Goal: Find specific page/section: Find specific page/section

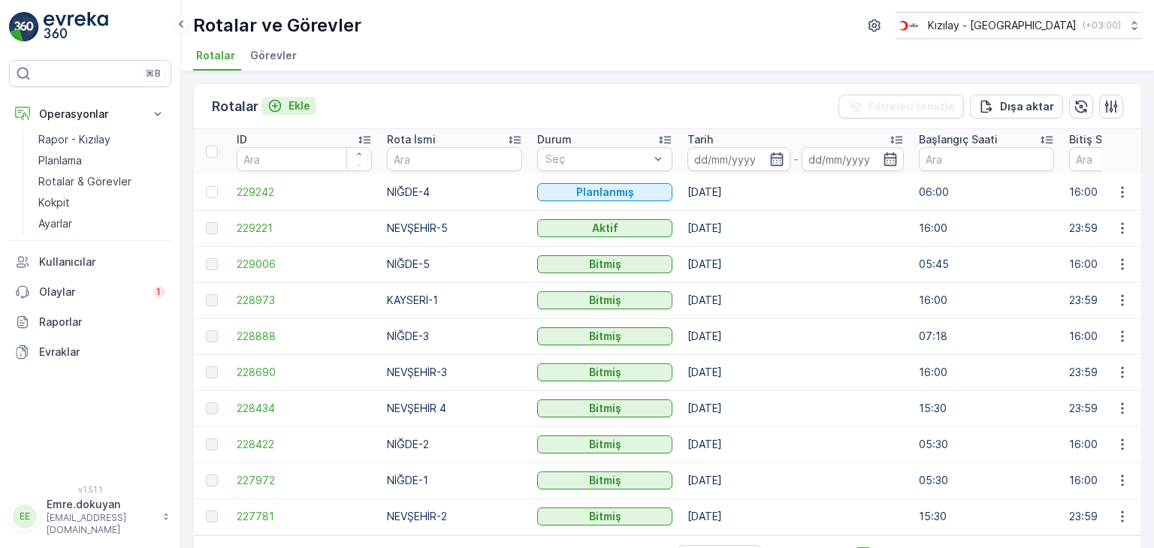
click at [301, 109] on p "Ekle" at bounding box center [299, 105] width 22 height 15
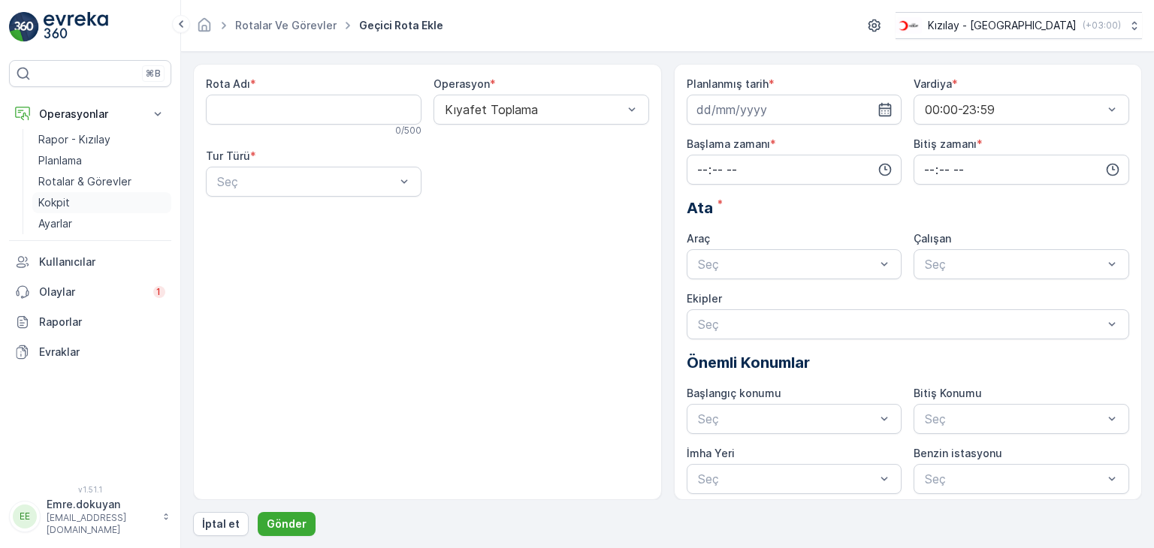
click at [70, 204] on link "Kokpit" at bounding box center [101, 202] width 139 height 21
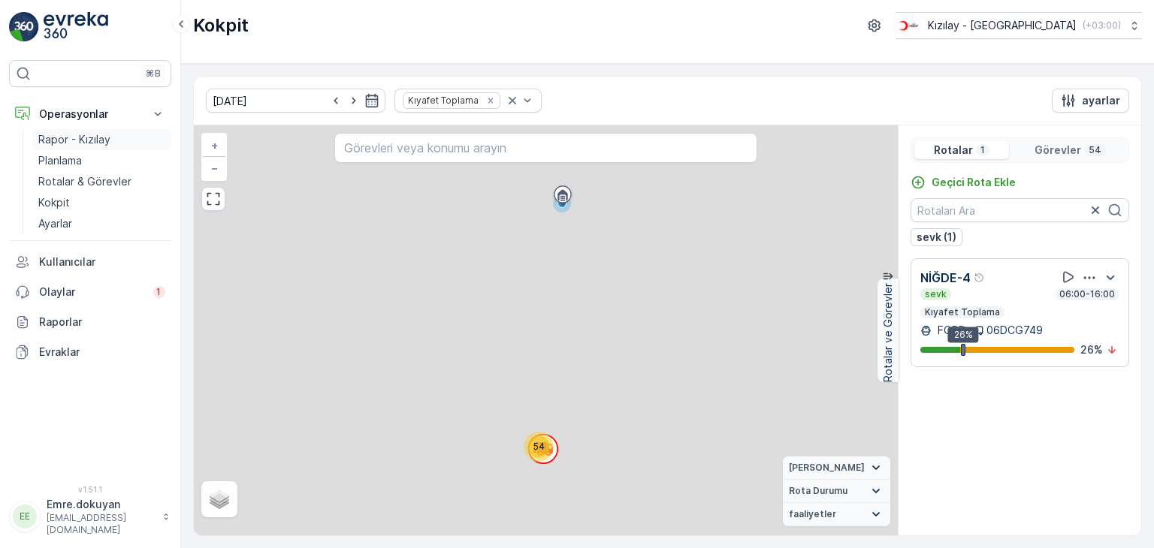
click at [93, 144] on p "Rapor - Kızılay" at bounding box center [74, 139] width 72 height 15
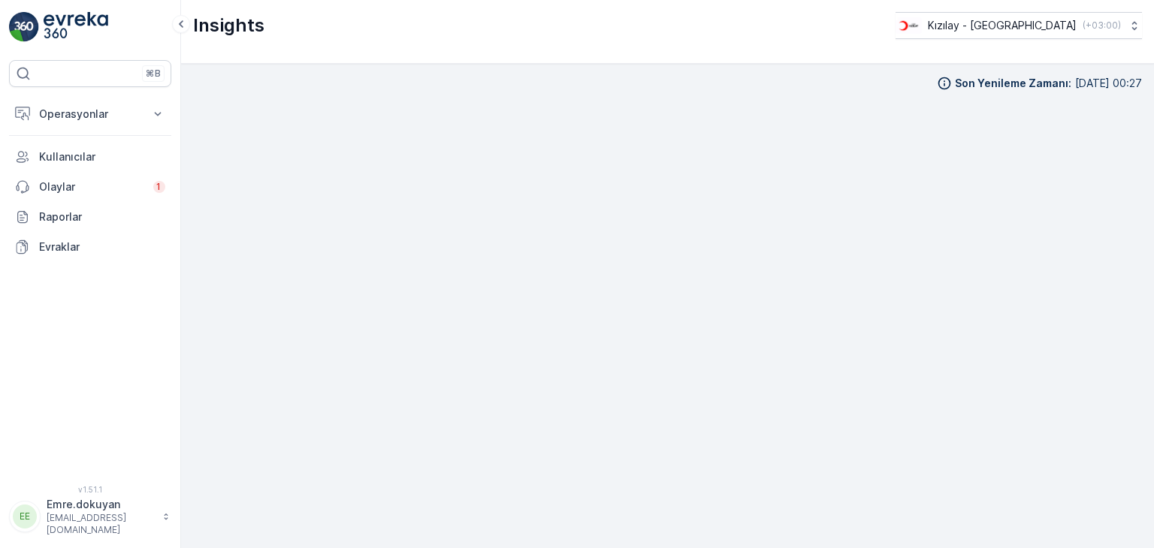
scroll to position [13, 0]
